Goal: Information Seeking & Learning: Check status

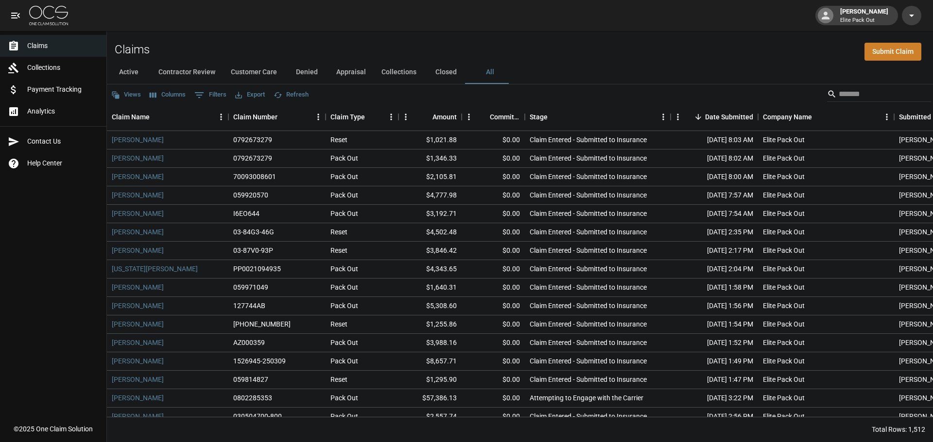
click at [507, 45] on div "Claims Submit Claim" at bounding box center [520, 46] width 826 height 30
click at [41, 118] on link "Analytics" at bounding box center [53, 112] width 106 height 22
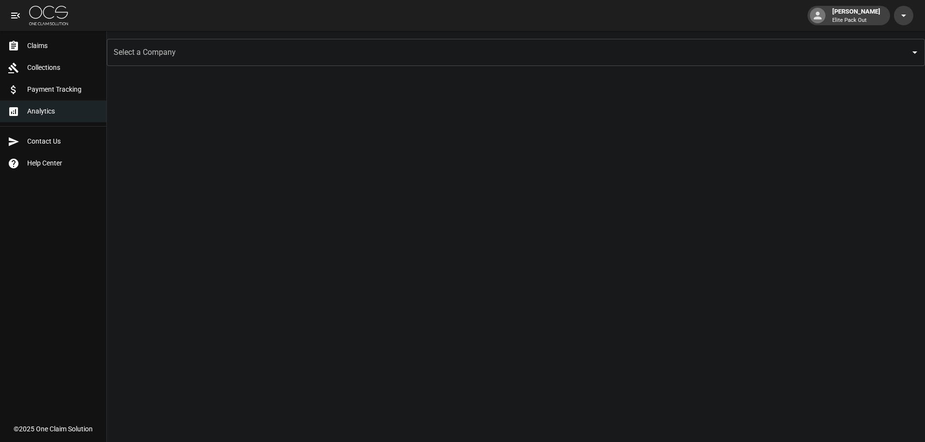
click at [57, 43] on span "Claims" at bounding box center [62, 46] width 71 height 10
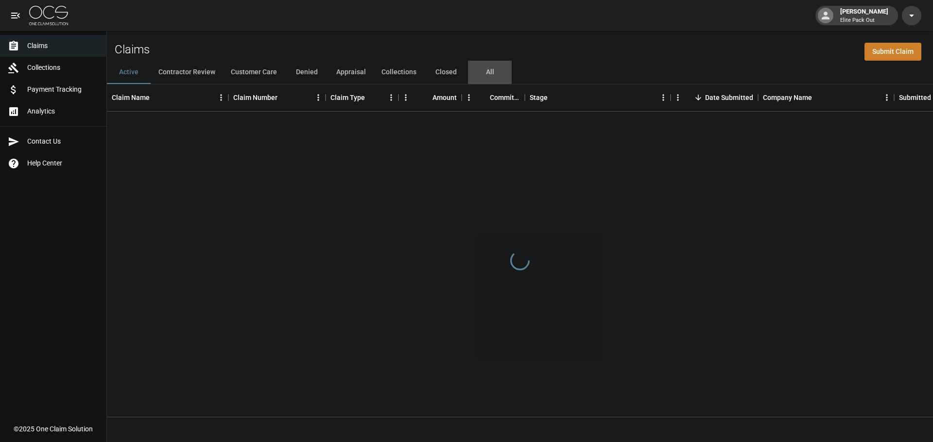
click at [486, 71] on button "All" at bounding box center [490, 72] width 44 height 23
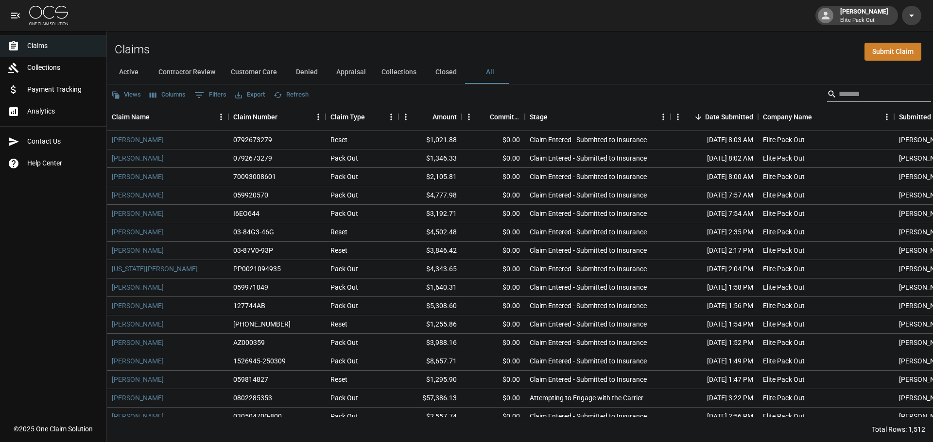
click at [828, 96] on div "Search" at bounding box center [879, 94] width 104 height 16
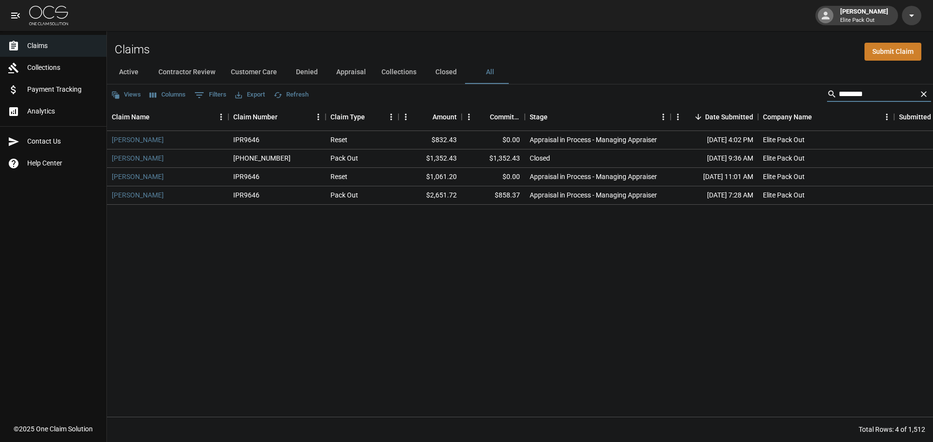
type input "*******"
click at [920, 92] on icon "Clear" at bounding box center [924, 94] width 10 height 10
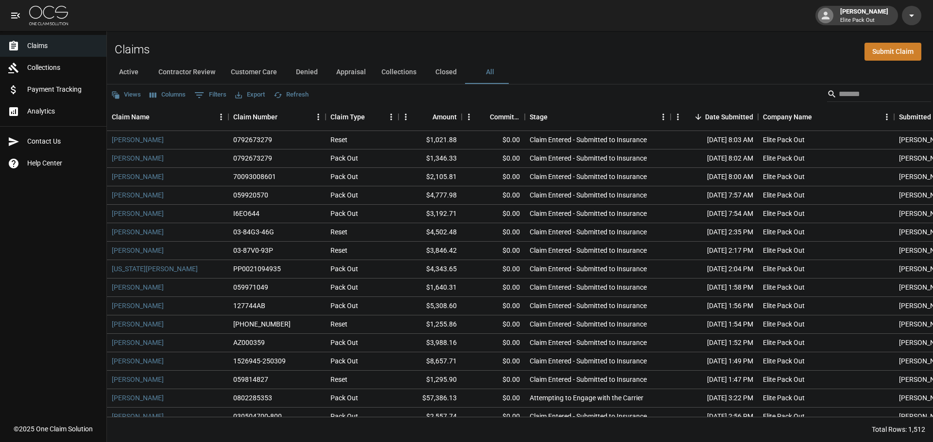
click at [598, 73] on div "Active Contractor Review Customer Care Denied Appraisal Collections Closed All" at bounding box center [520, 72] width 826 height 23
click at [352, 68] on button "Appraisal" at bounding box center [350, 72] width 45 height 23
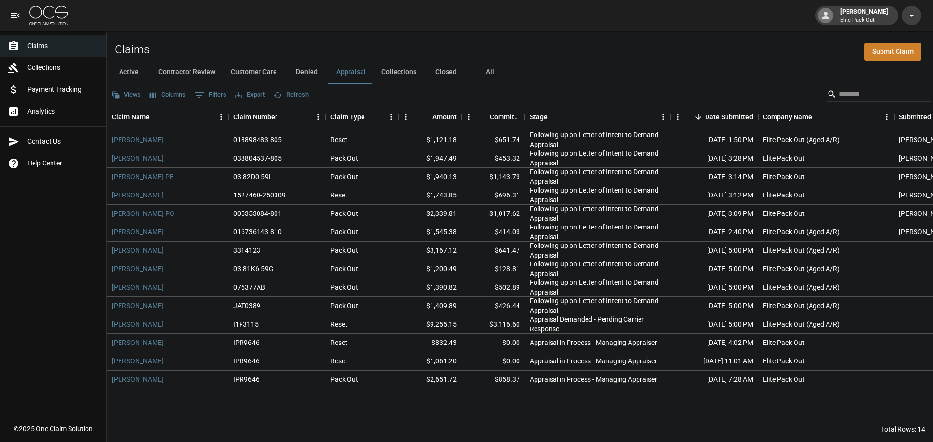
click at [158, 138] on div "[PERSON_NAME]" at bounding box center [167, 140] width 121 height 18
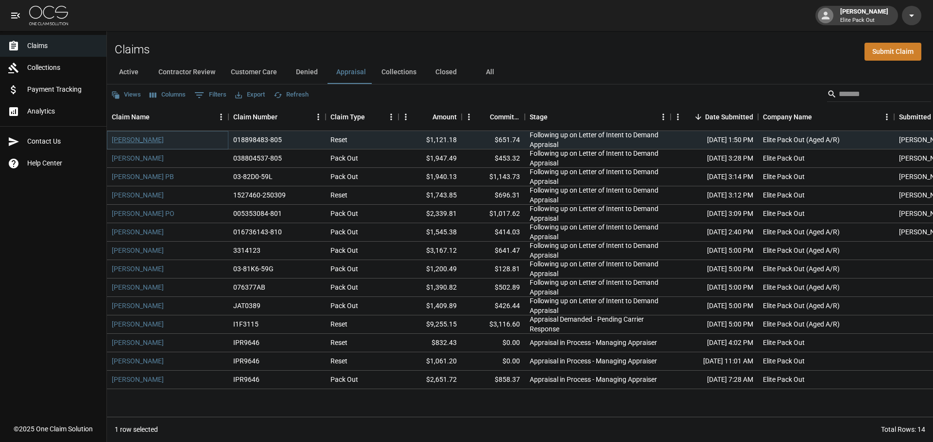
click at [148, 140] on link "[PERSON_NAME]" at bounding box center [138, 140] width 52 height 10
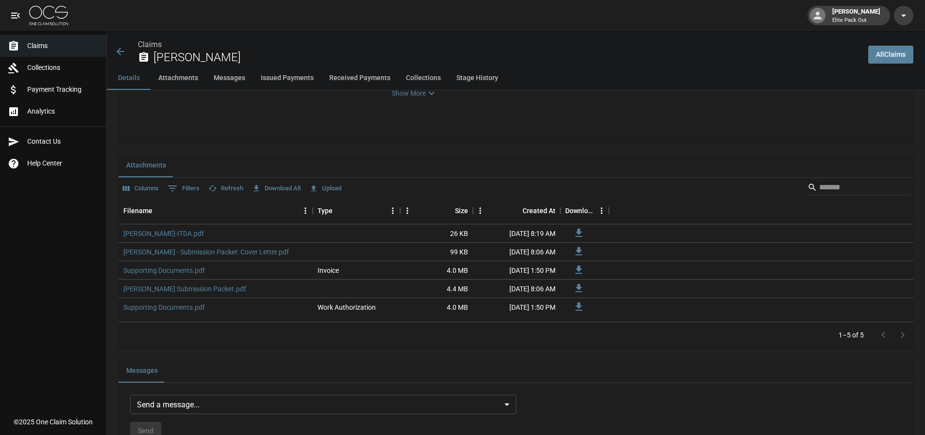
scroll to position [583, 0]
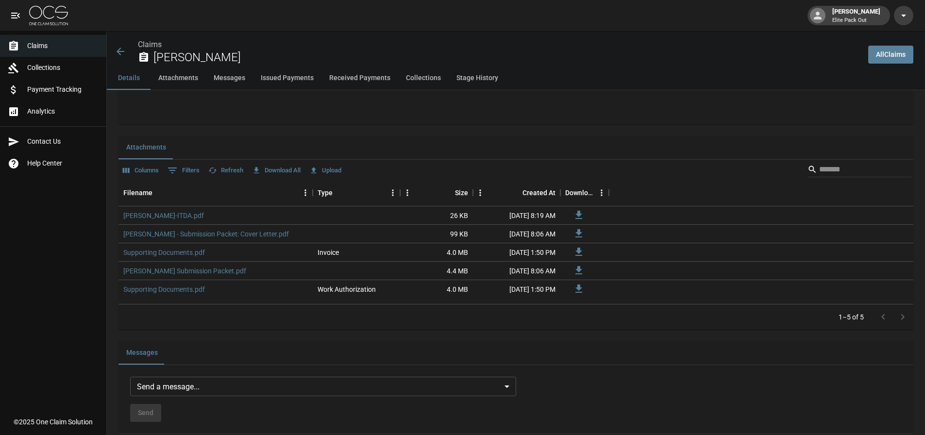
click at [128, 53] on div "Claims [PERSON_NAME]" at bounding box center [488, 52] width 746 height 26
click at [124, 52] on icon at bounding box center [121, 52] width 12 height 12
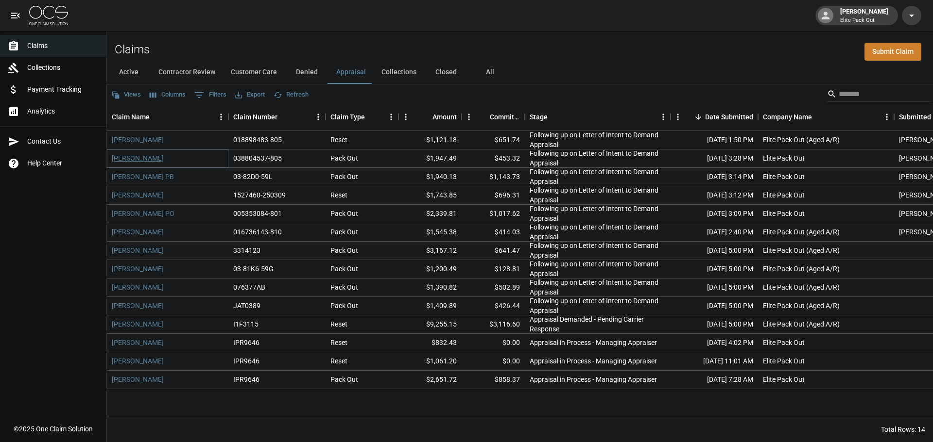
click at [154, 158] on link "[PERSON_NAME]" at bounding box center [138, 158] width 52 height 10
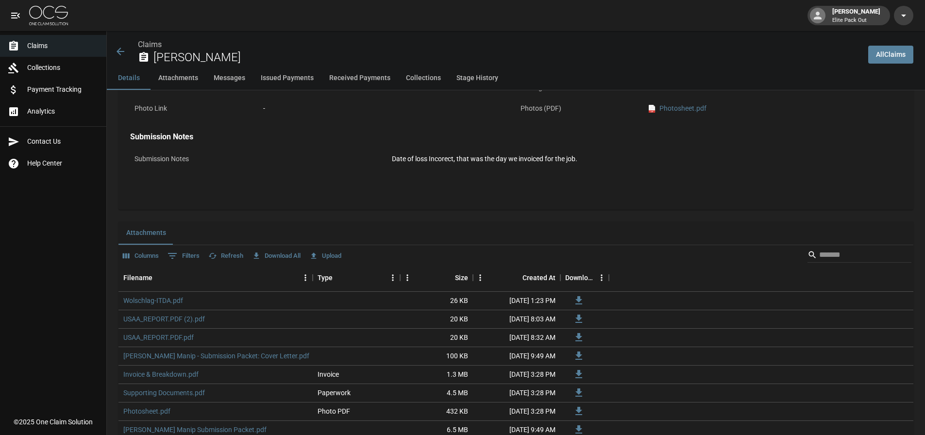
scroll to position [437, 0]
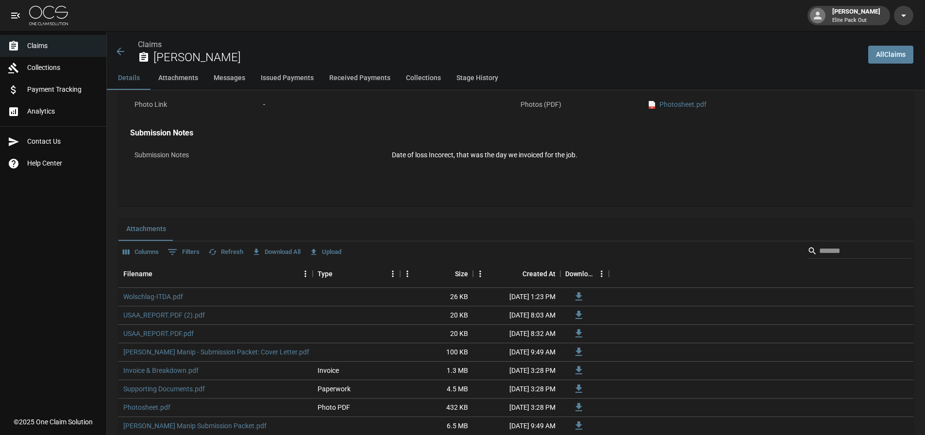
click at [124, 46] on icon at bounding box center [121, 52] width 12 height 12
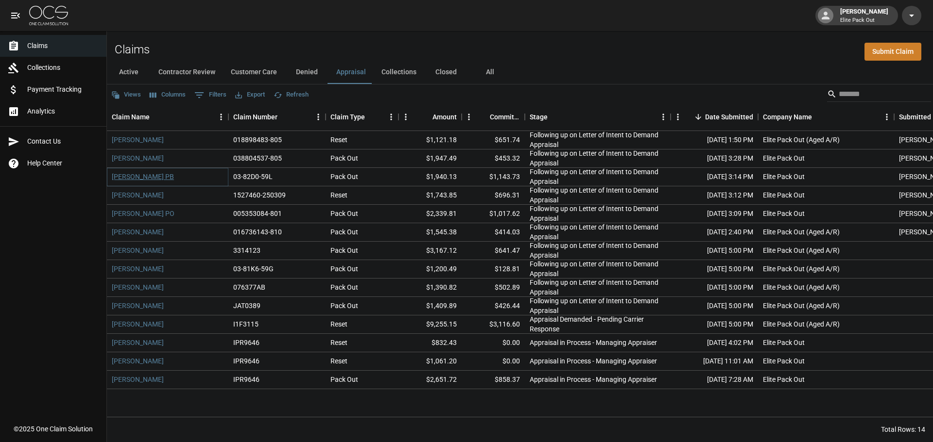
click at [157, 180] on link "[PERSON_NAME] PB" at bounding box center [143, 177] width 62 height 10
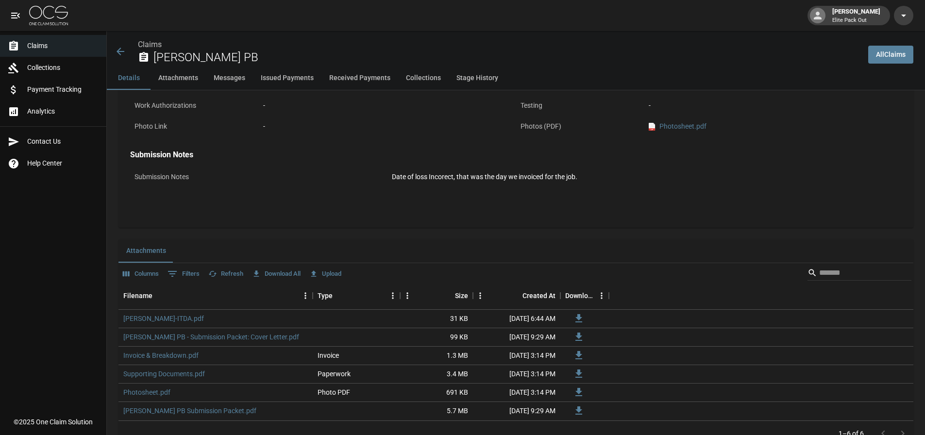
scroll to position [437, 0]
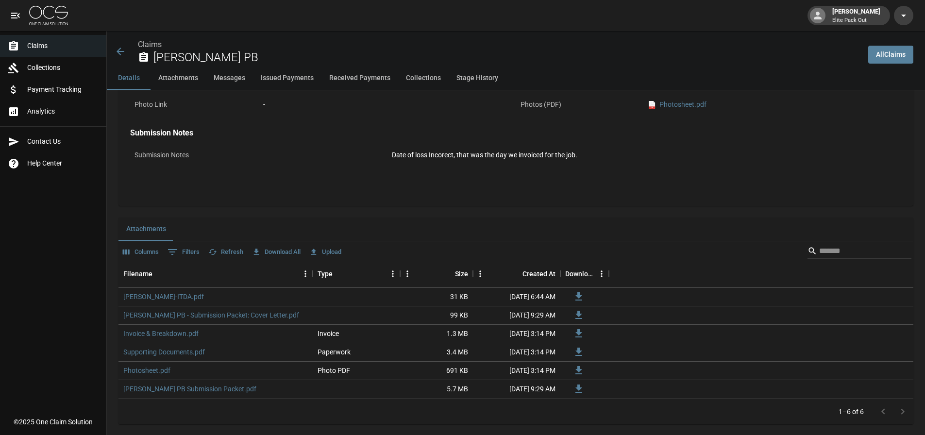
click at [119, 47] on icon at bounding box center [121, 52] width 12 height 12
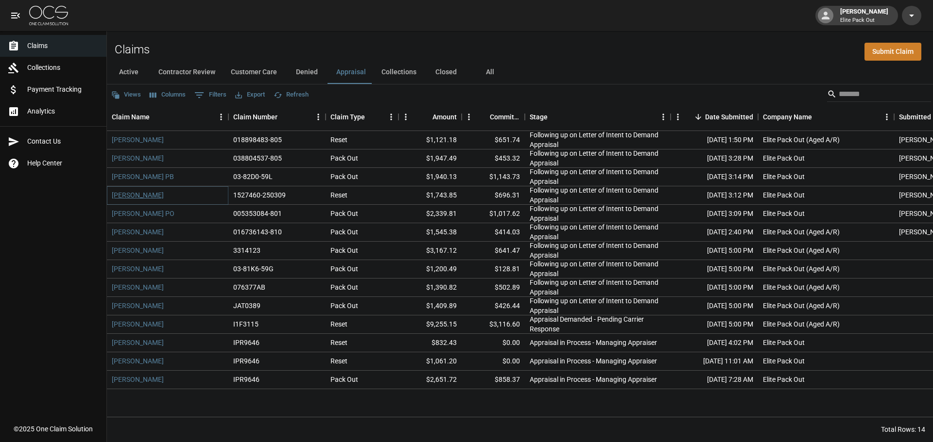
click at [133, 199] on link "[PERSON_NAME]" at bounding box center [138, 195] width 52 height 10
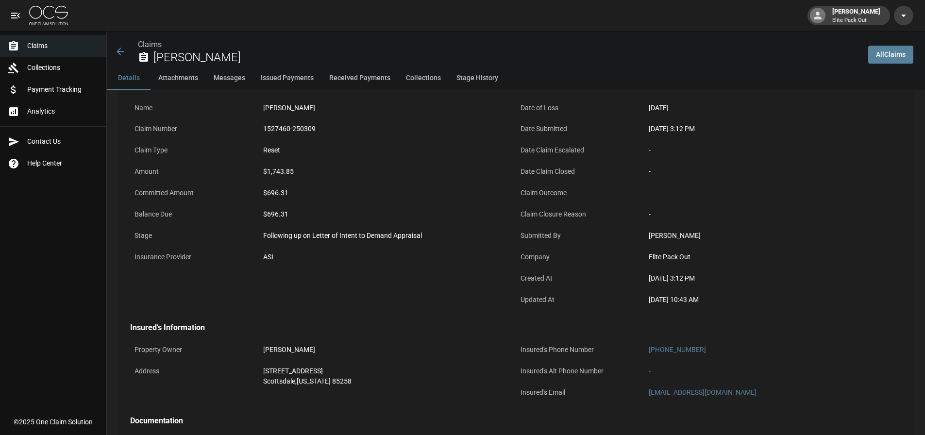
scroll to position [49, 0]
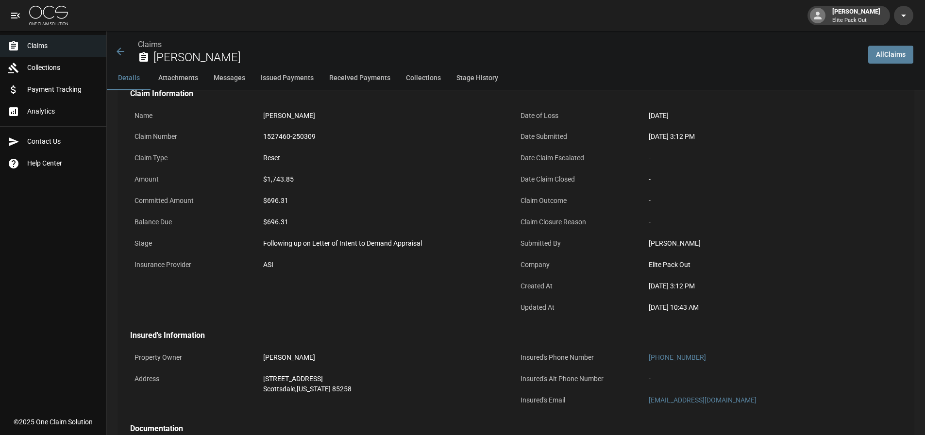
click at [123, 55] on icon at bounding box center [121, 52] width 12 height 12
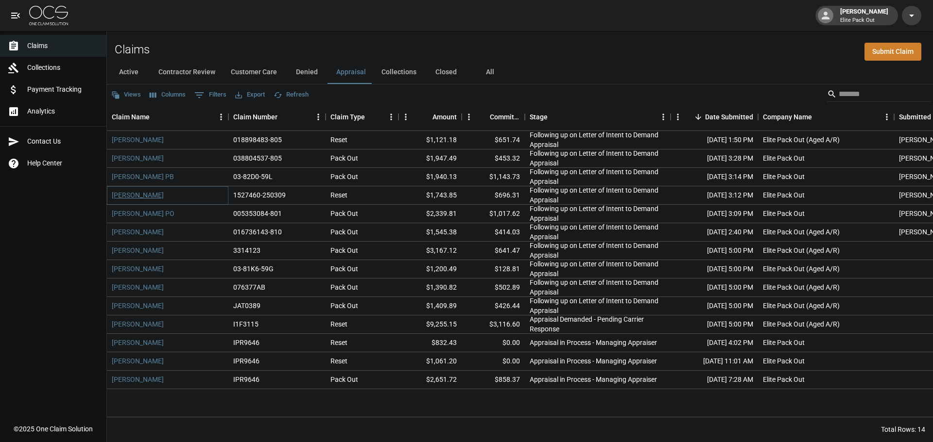
click at [126, 196] on link "[PERSON_NAME]" at bounding box center [138, 195] width 52 height 10
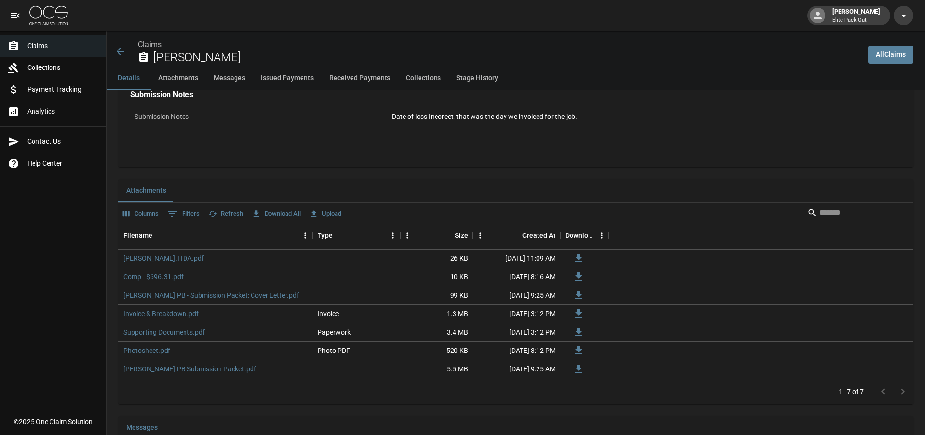
scroll to position [486, 0]
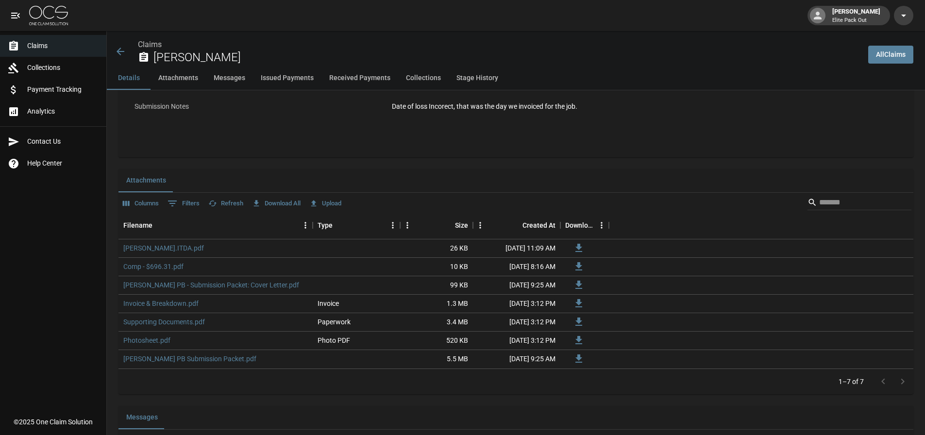
click at [117, 51] on icon at bounding box center [121, 52] width 12 height 12
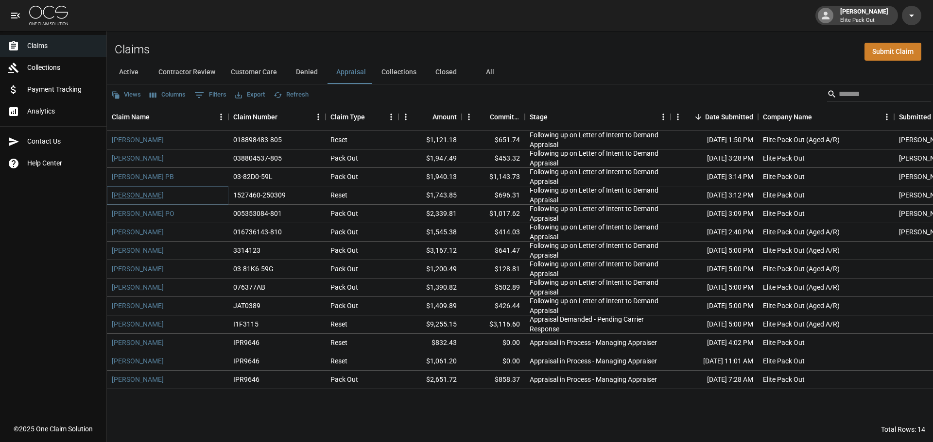
click at [132, 195] on link "[PERSON_NAME]" at bounding box center [138, 195] width 52 height 10
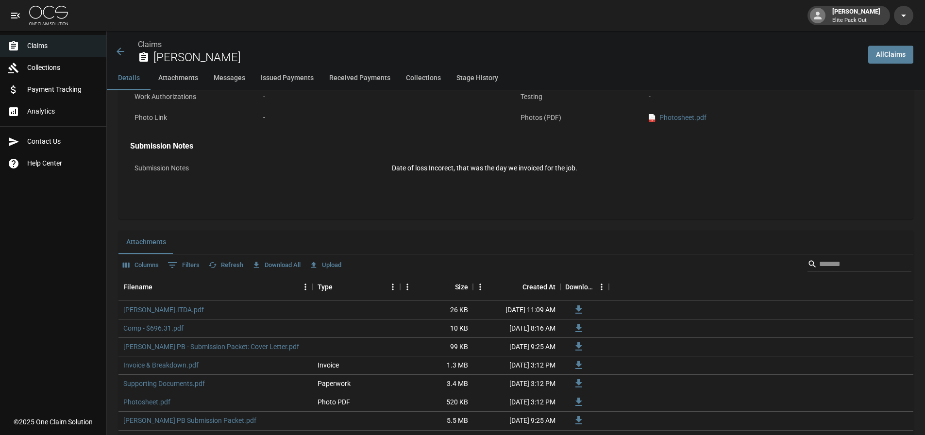
scroll to position [437, 0]
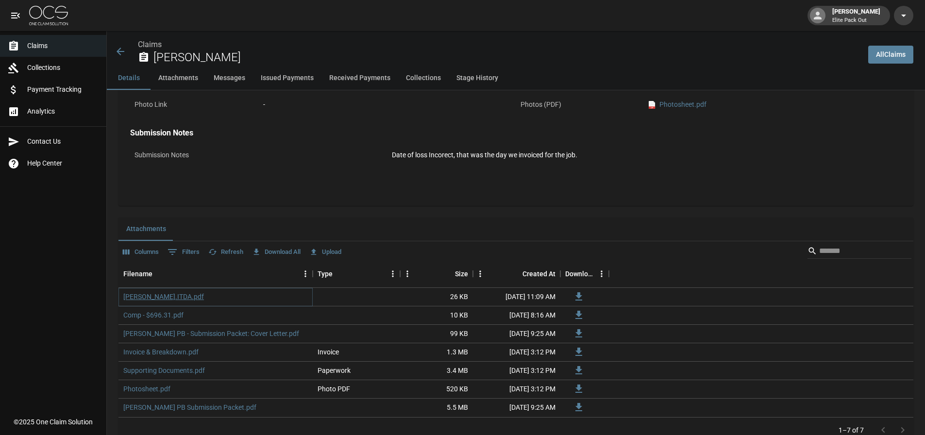
click at [161, 298] on link "[PERSON_NAME].ITDA.pdf" at bounding box center [163, 297] width 81 height 10
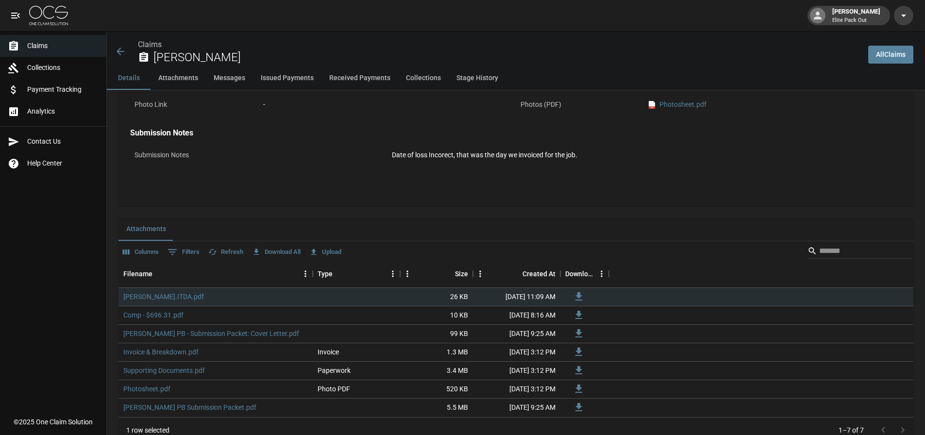
click at [119, 47] on icon at bounding box center [121, 52] width 12 height 12
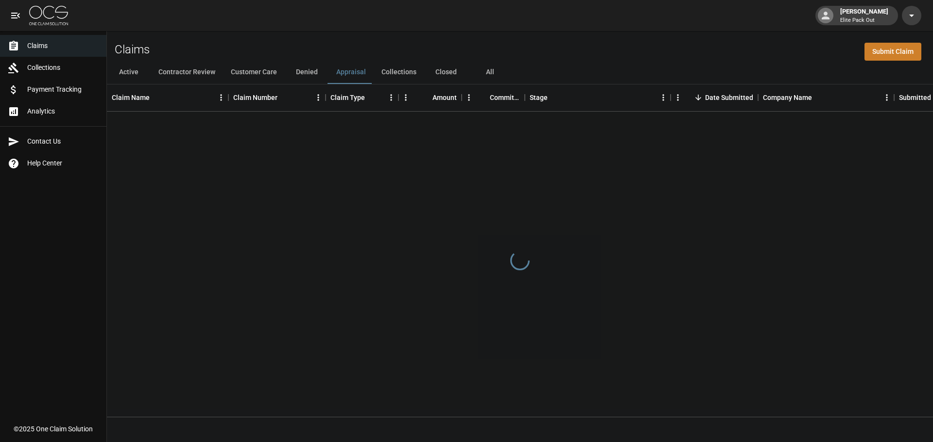
click at [488, 73] on button "All" at bounding box center [490, 72] width 44 height 23
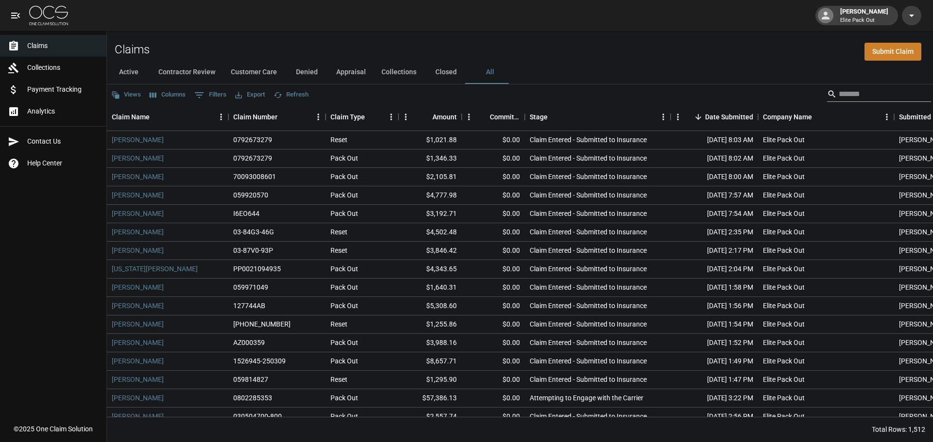
click at [838, 96] on input "Search" at bounding box center [877, 94] width 78 height 16
click at [862, 87] on input "Search" at bounding box center [877, 94] width 78 height 16
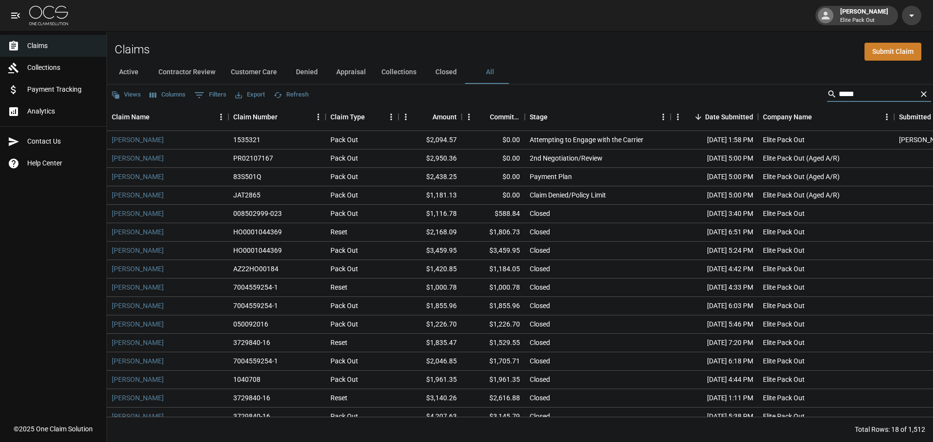
type input "****"
click at [365, 76] on button "Appraisal" at bounding box center [350, 72] width 45 height 23
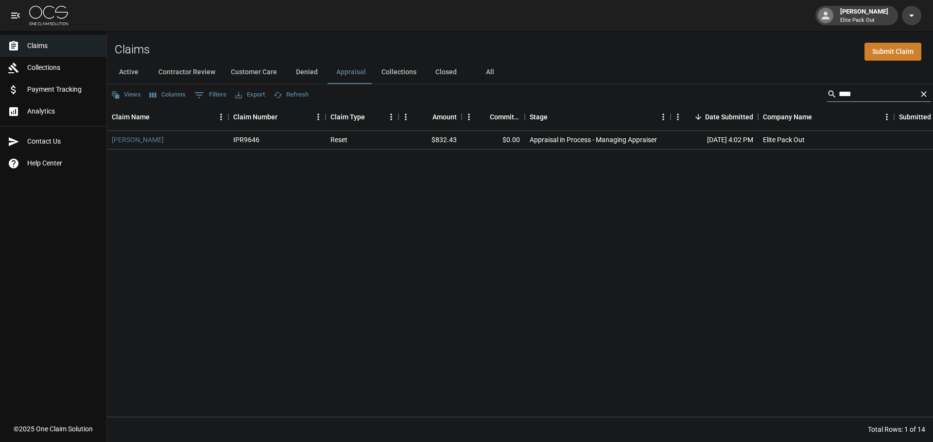
click at [919, 96] on icon "Clear" at bounding box center [924, 94] width 10 height 10
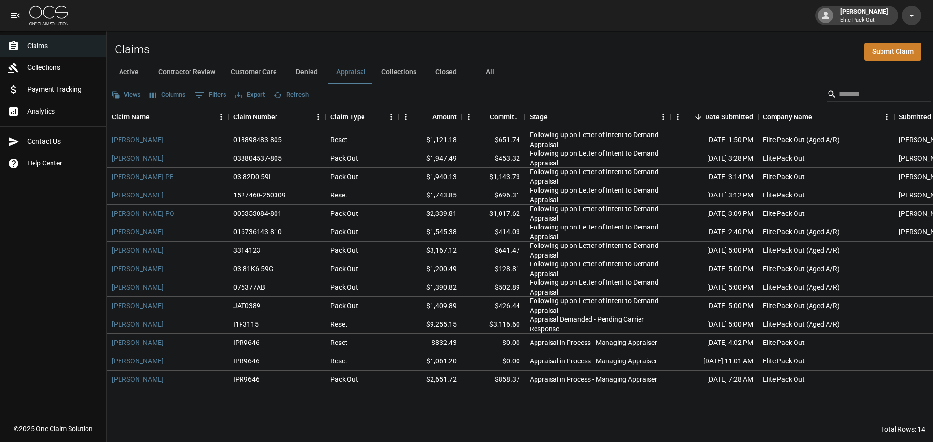
click at [126, 76] on button "Active" at bounding box center [129, 72] width 44 height 23
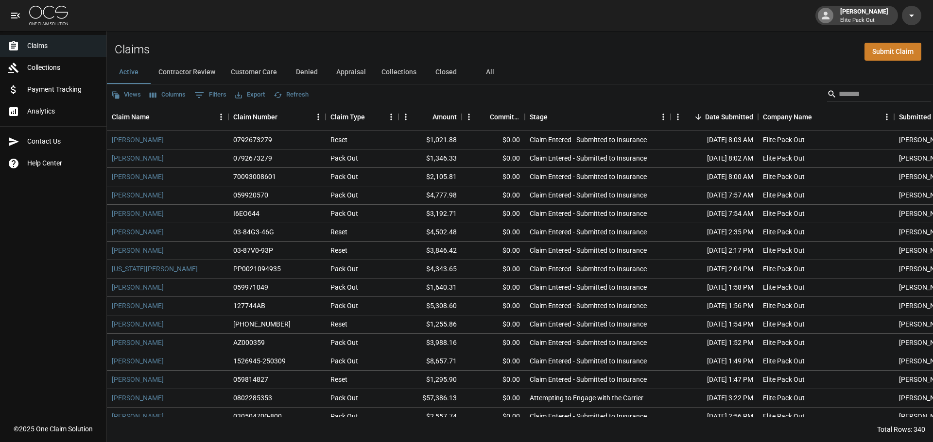
click at [286, 48] on div "Claims Submit Claim" at bounding box center [520, 46] width 826 height 30
click at [55, 88] on span "Payment Tracking" at bounding box center [62, 90] width 71 height 10
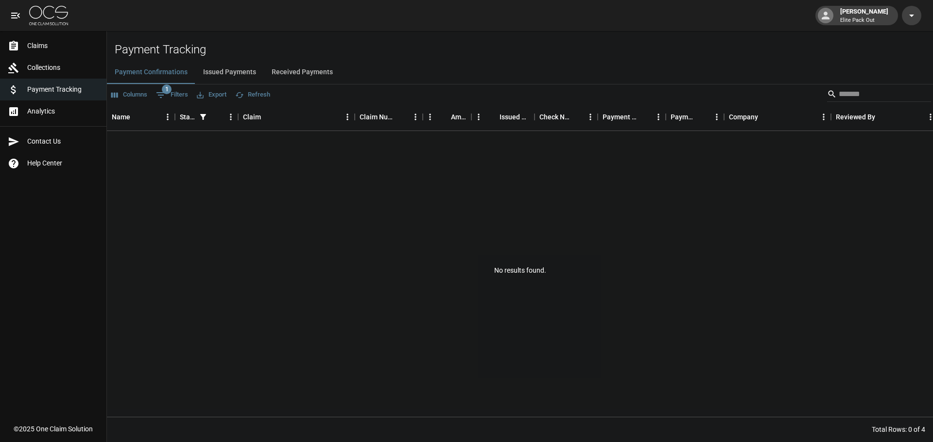
click at [243, 73] on button "Issued Payments" at bounding box center [229, 72] width 68 height 23
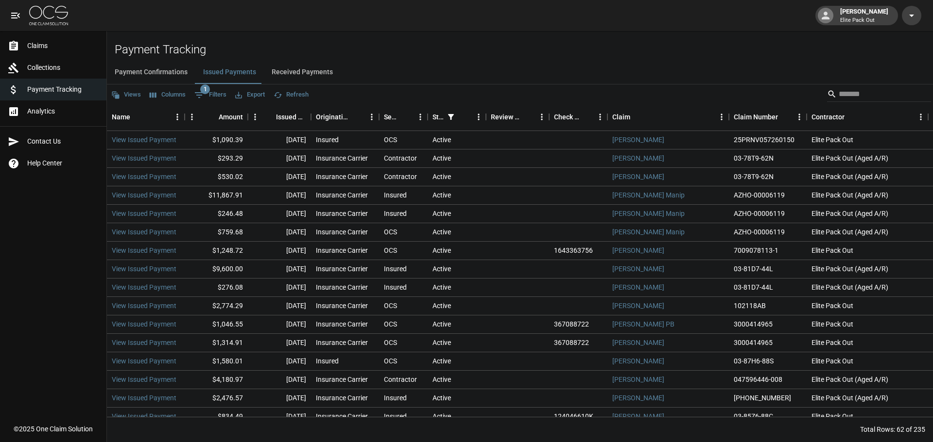
click at [289, 72] on button "Received Payments" at bounding box center [302, 72] width 77 height 23
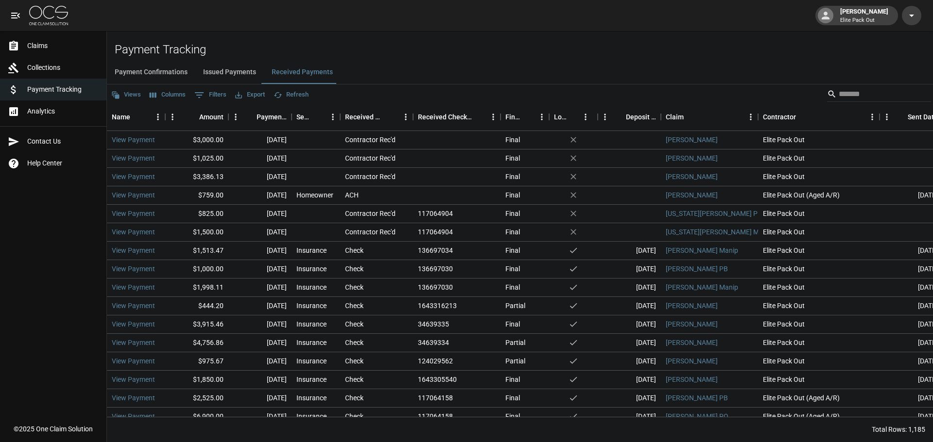
click at [227, 75] on button "Issued Payments" at bounding box center [229, 72] width 68 height 23
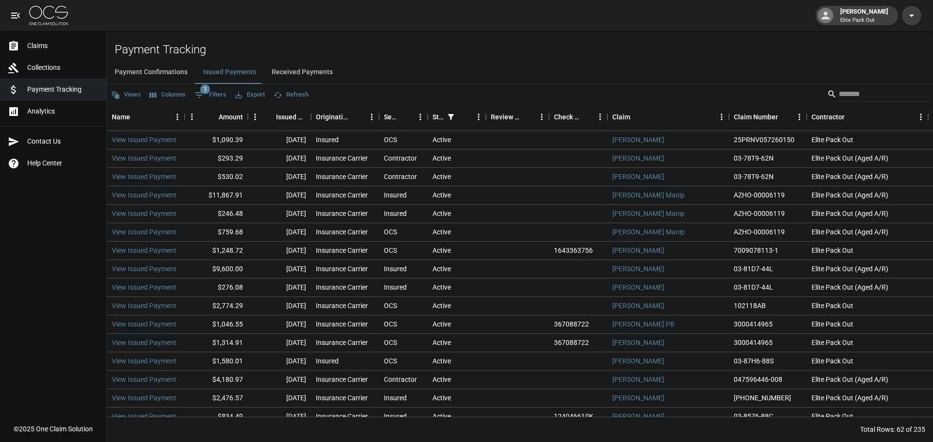
click at [68, 125] on ul "Claims Collections Payment Tracking Analytics" at bounding box center [53, 78] width 106 height 95
click at [67, 118] on link "Analytics" at bounding box center [53, 112] width 106 height 22
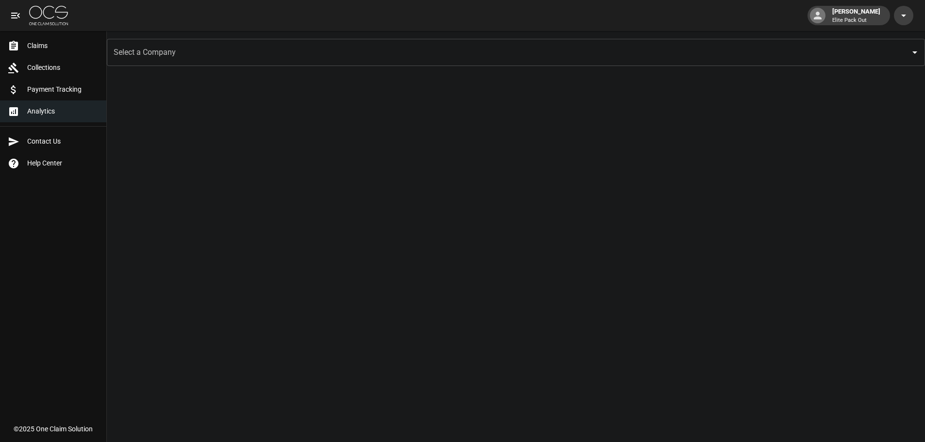
click at [168, 53] on input "Select a Company" at bounding box center [508, 52] width 795 height 18
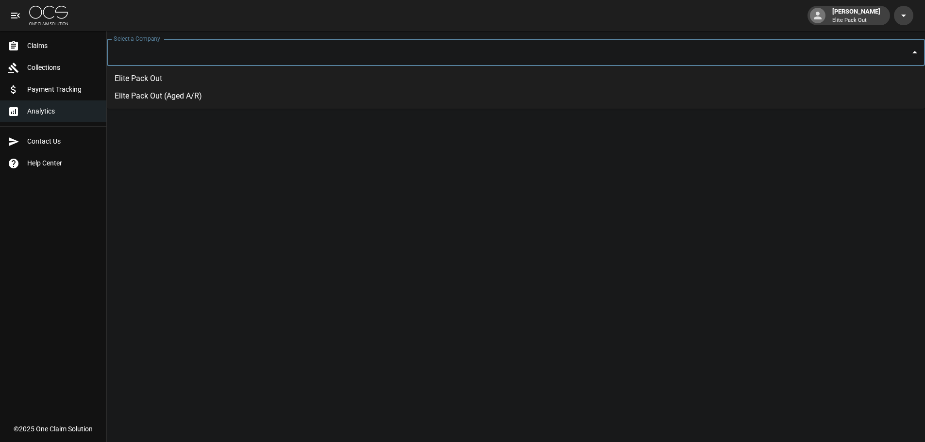
click at [174, 98] on li "Elite Pack Out (Aged A/R)" at bounding box center [516, 95] width 818 height 17
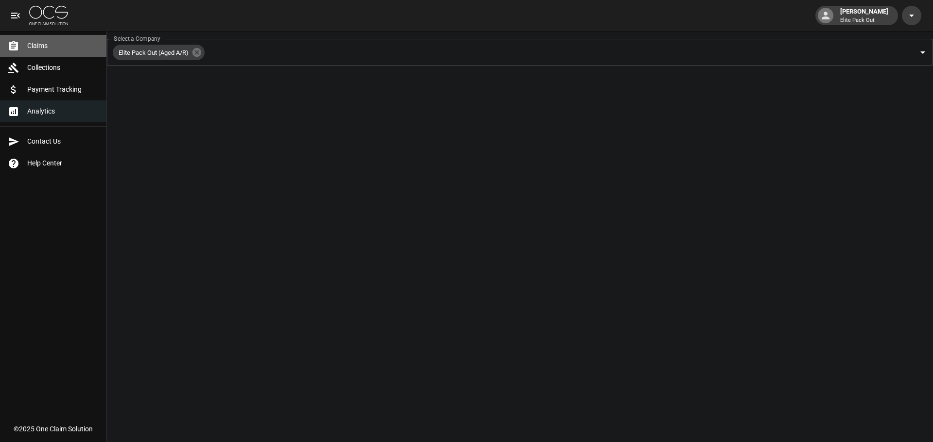
drag, startPoint x: 53, startPoint y: 51, endPoint x: 67, endPoint y: 57, distance: 15.0
click at [53, 51] on link "Claims" at bounding box center [53, 46] width 106 height 22
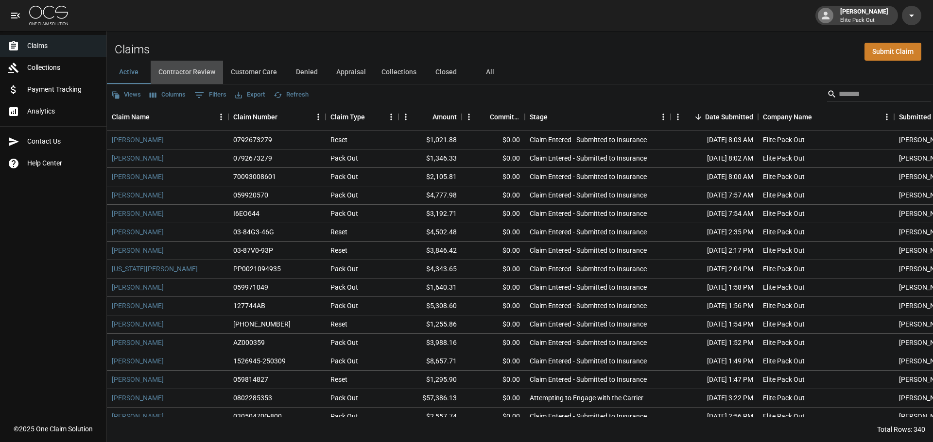
click at [190, 73] on button "Contractor Review" at bounding box center [187, 72] width 72 height 23
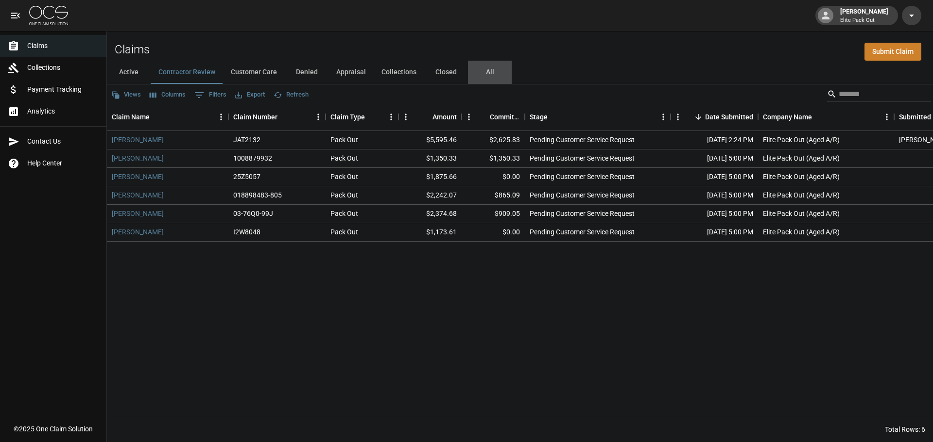
click at [486, 74] on button "All" at bounding box center [490, 72] width 44 height 23
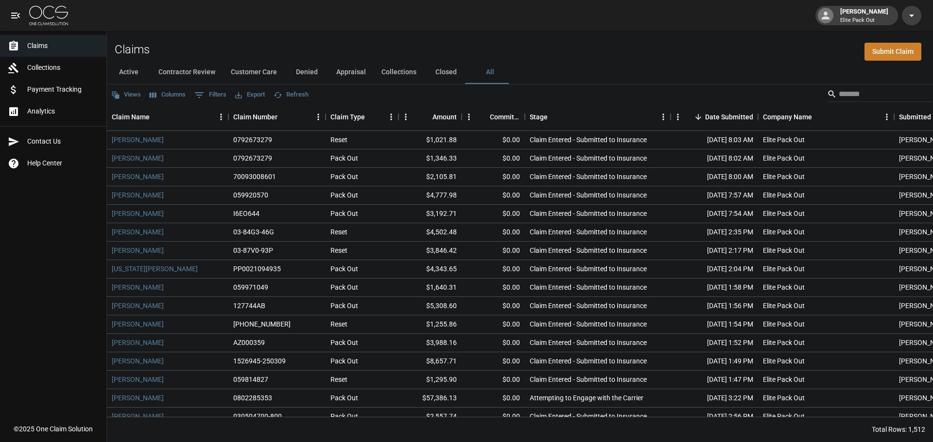
click at [598, 75] on div "Active Contractor Review Customer Care Denied Appraisal Collections Closed All" at bounding box center [520, 72] width 826 height 23
click at [200, 45] on div "Claims Submit Claim" at bounding box center [520, 46] width 826 height 30
